Goal: Check status: Check status

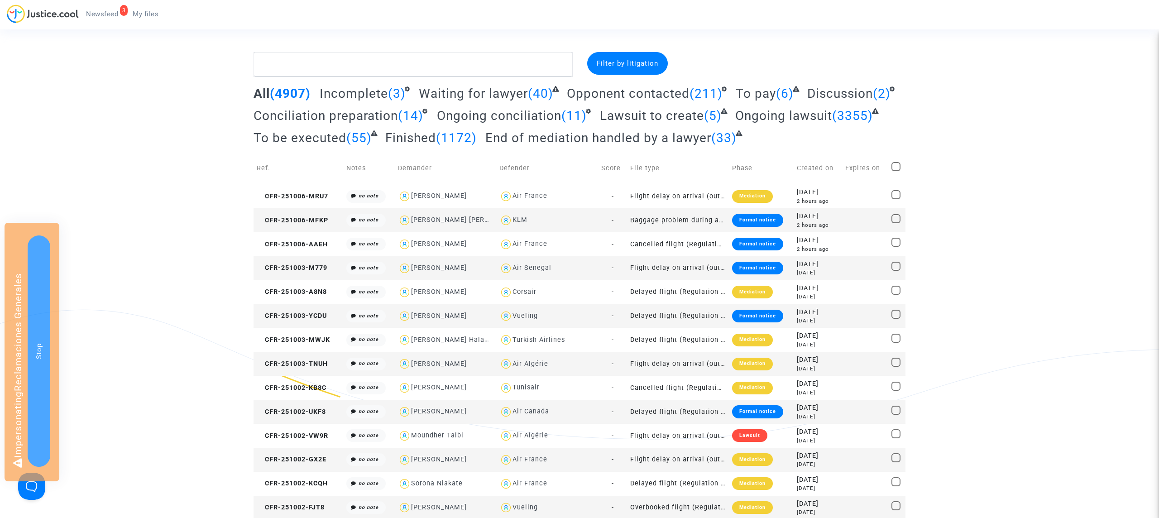
click at [630, 61] on span "Filter by litigation" at bounding box center [628, 63] width 62 height 8
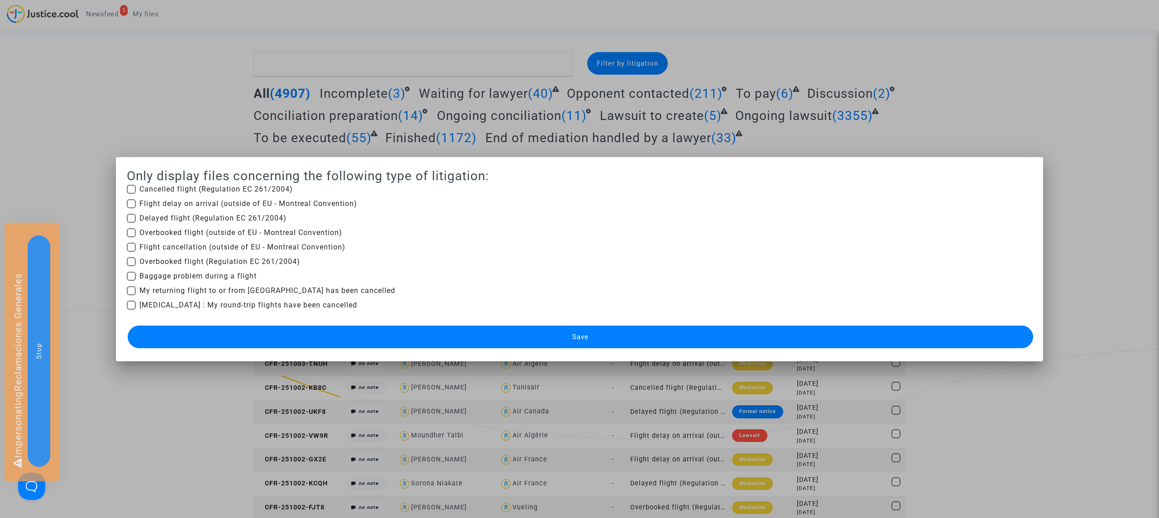
click at [223, 105] on div at bounding box center [579, 259] width 1159 height 518
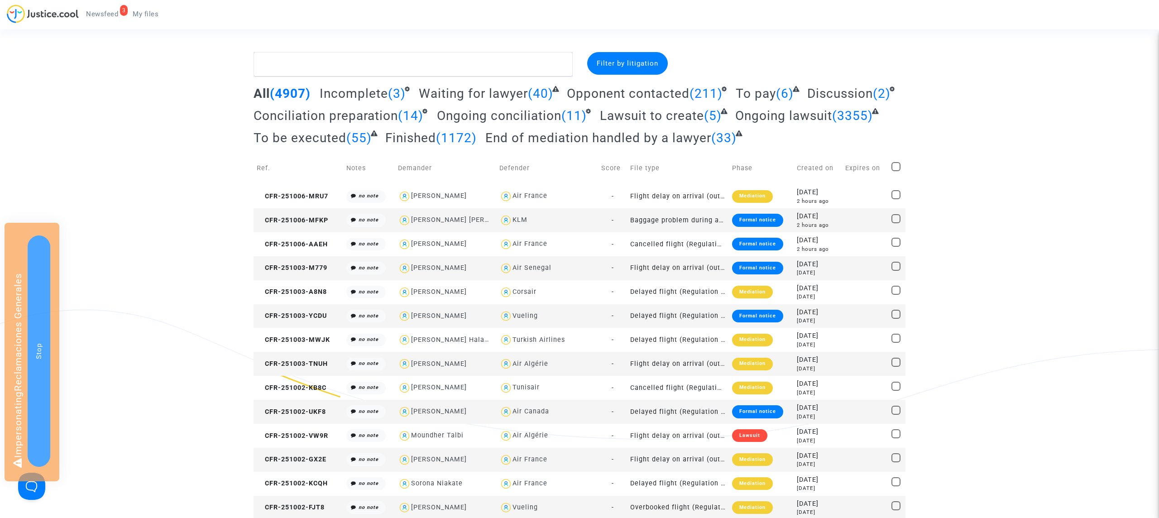
click at [651, 55] on div "Filter by litigation" at bounding box center [627, 63] width 81 height 23
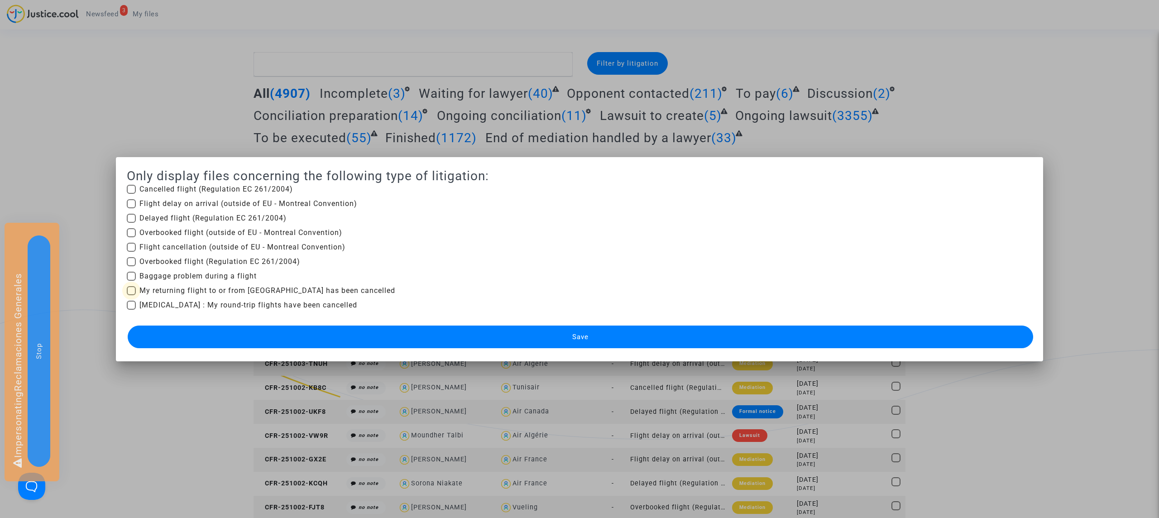
click at [177, 287] on span "My returning flight to or from [GEOGRAPHIC_DATA] has been cancelled" at bounding box center [267, 290] width 256 height 11
click at [131, 295] on input "My returning flight to or from [GEOGRAPHIC_DATA] has been cancelled" at bounding box center [131, 295] width 0 height 0
checkbox input "true"
click at [177, 304] on span "[MEDICAL_DATA] : My round-trip flights have been cancelled" at bounding box center [248, 305] width 218 height 11
click at [131, 310] on input "[MEDICAL_DATA] : My round-trip flights have been cancelled" at bounding box center [131, 310] width 0 height 0
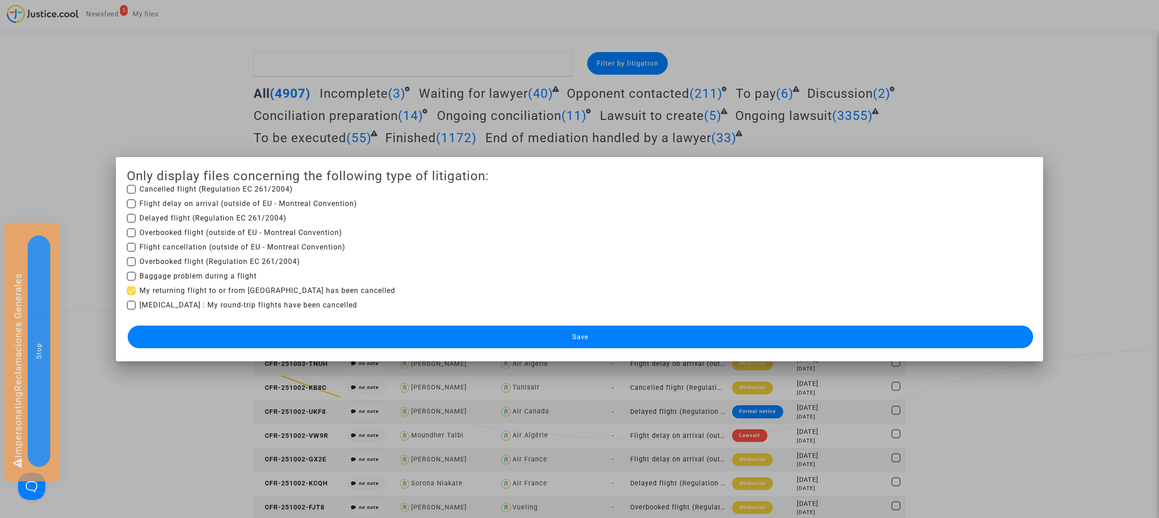
checkbox input "true"
click at [277, 320] on choose-laws-filter "Only display files concerning the following type of litigation: Cancelled fligh…" at bounding box center [580, 259] width 906 height 183
click at [277, 335] on button "Save" at bounding box center [581, 337] width 906 height 23
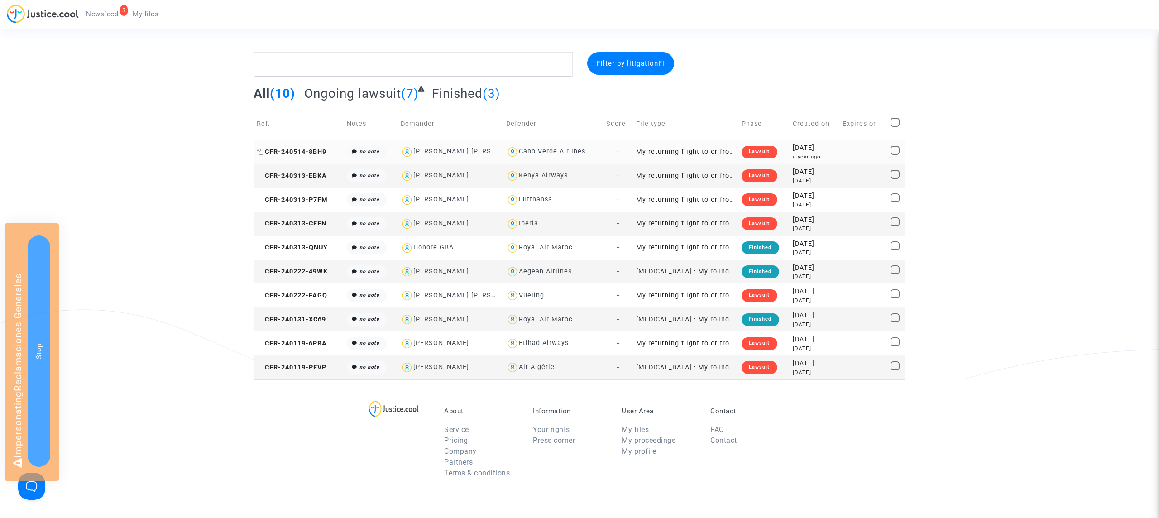
click at [308, 154] on span "CFR-240514-8BH9" at bounding box center [292, 152] width 70 height 8
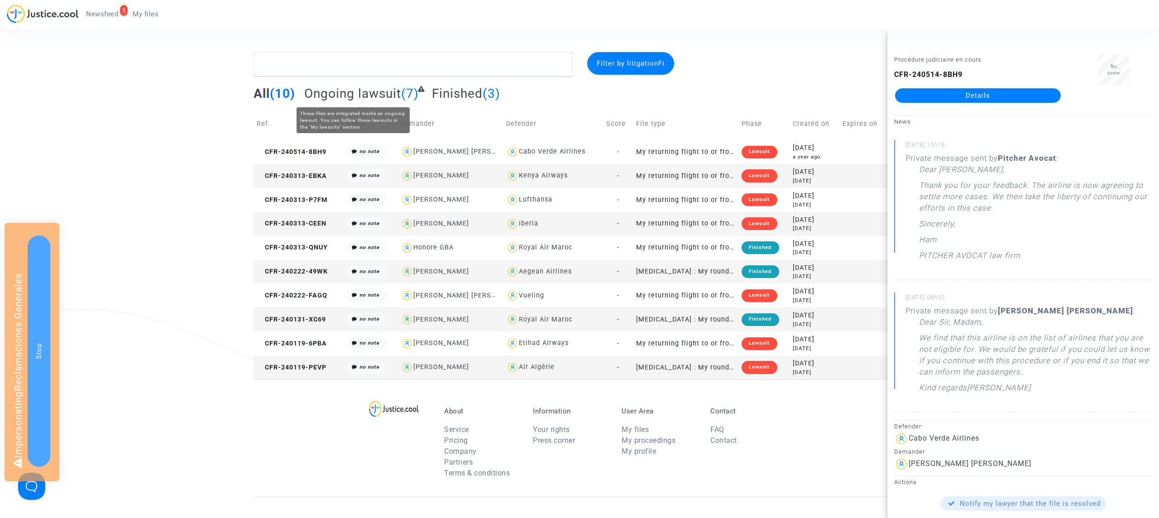
click at [380, 97] on span "Ongoing lawsuit" at bounding box center [352, 93] width 97 height 15
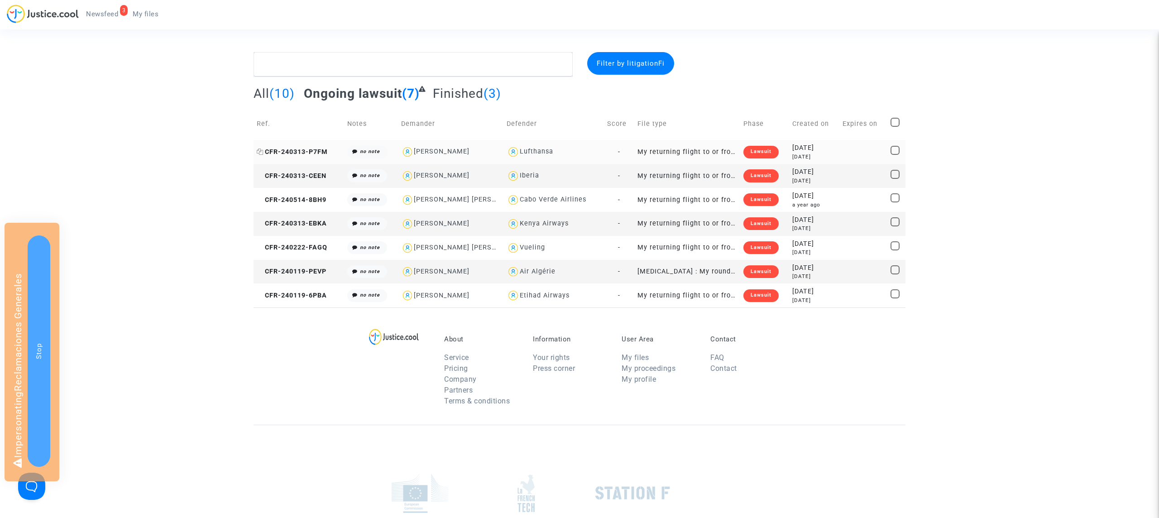
click at [296, 154] on span "CFR-240313-P7FM" at bounding box center [292, 152] width 71 height 8
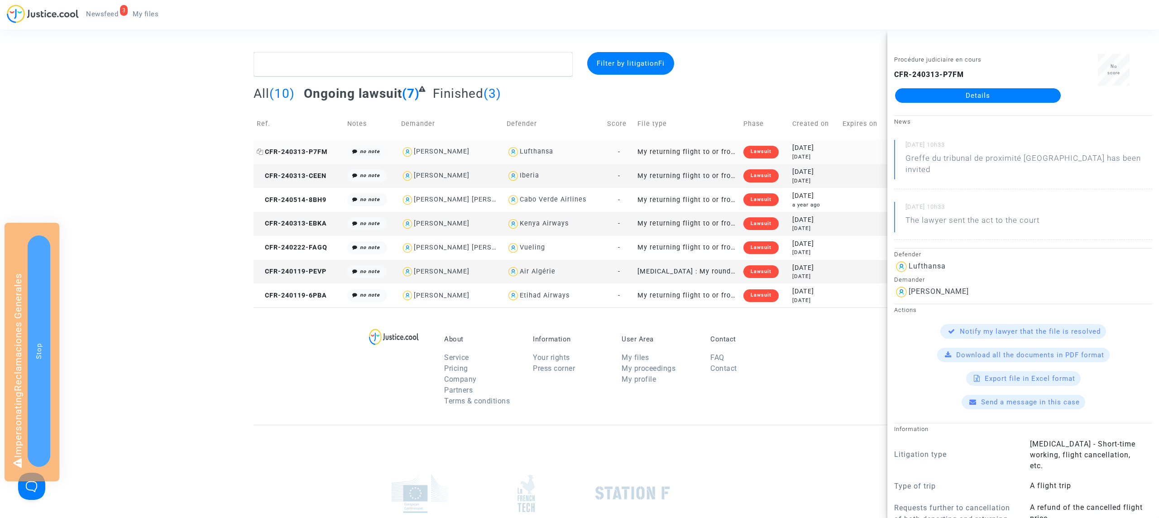
click at [259, 152] on icon at bounding box center [260, 152] width 7 height 6
